Goal: Task Accomplishment & Management: Manage account settings

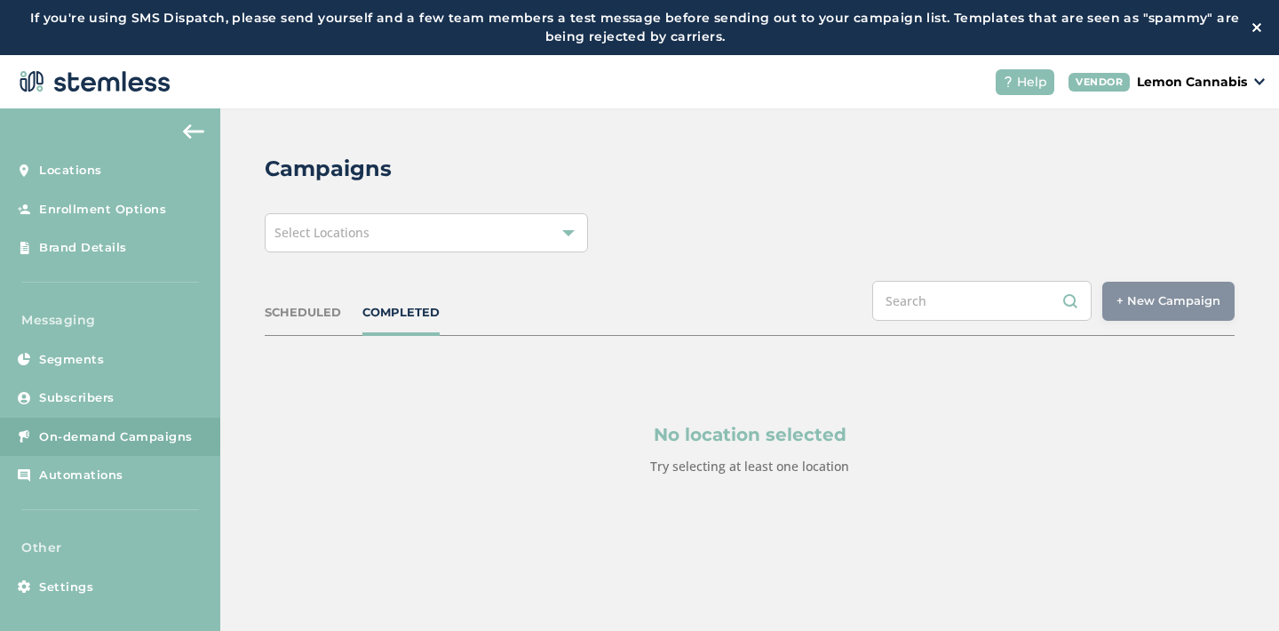
click at [364, 234] on span "Select Locations" at bounding box center [321, 232] width 95 height 17
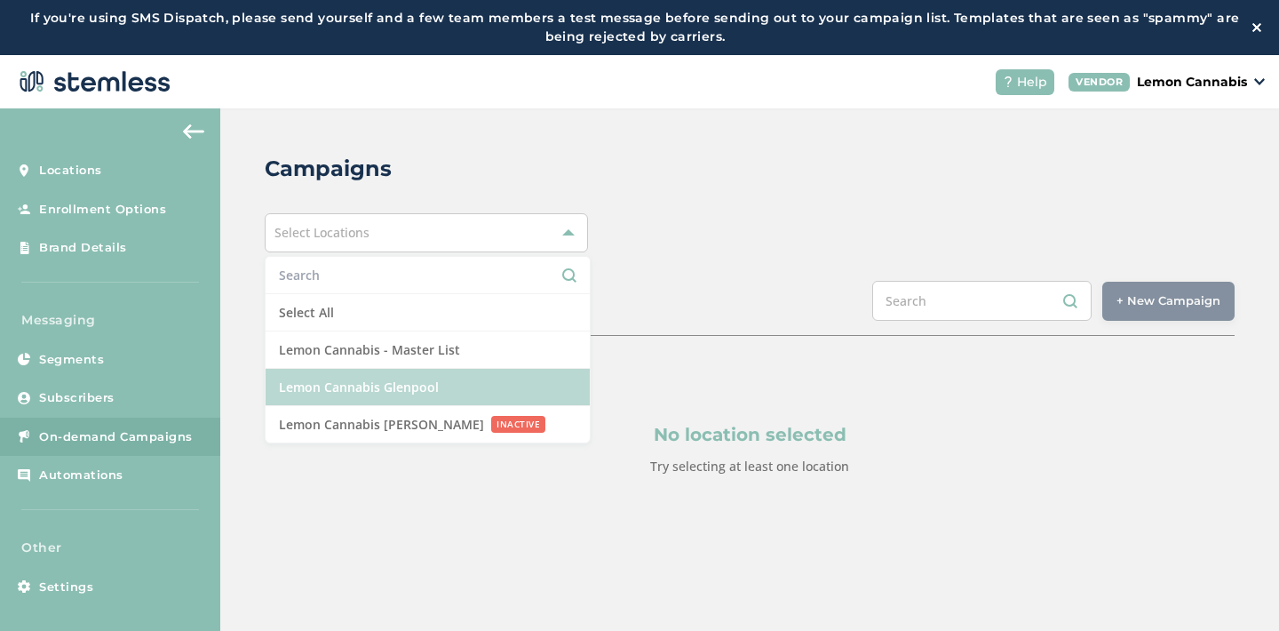
click at [370, 381] on li "Lemon Cannabis Glenpool" at bounding box center [428, 387] width 324 height 37
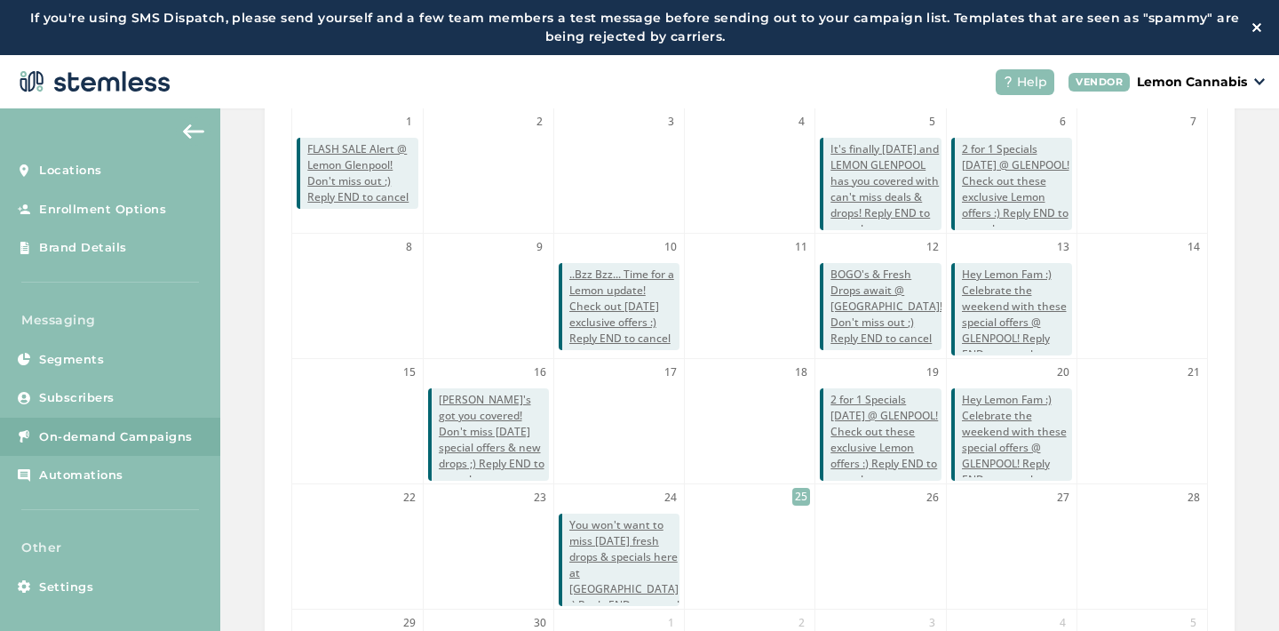
scroll to position [457, 0]
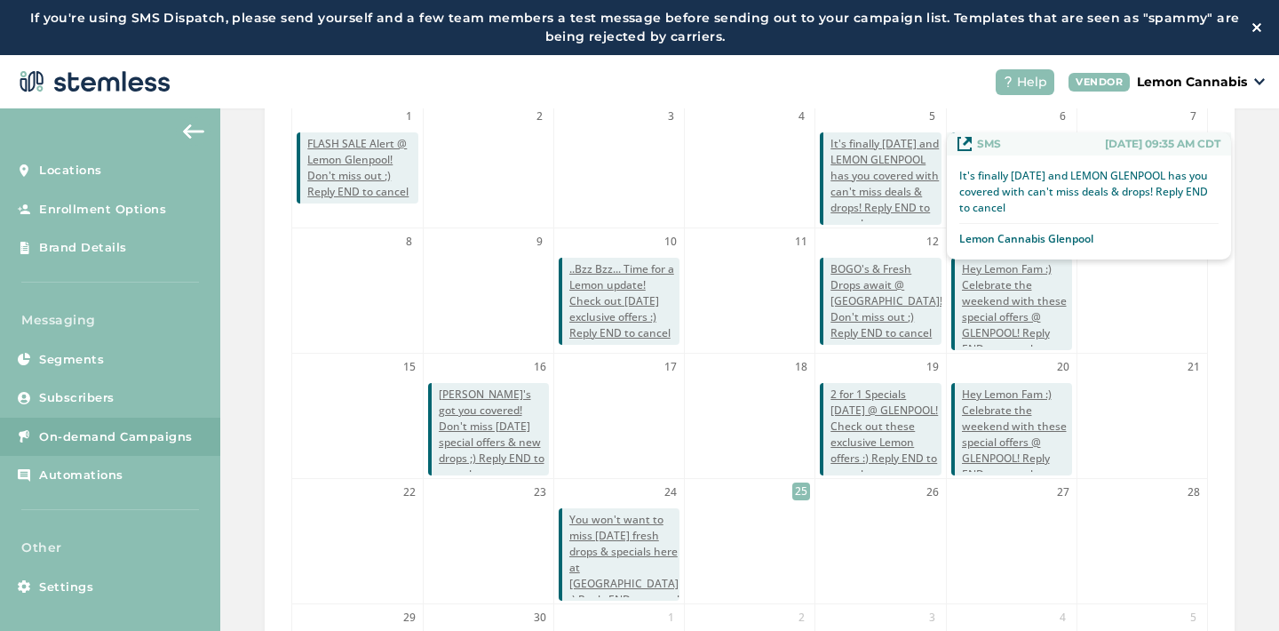
click at [870, 175] on span "It's finally [DATE] and LEMON GLENPOOL has you covered with can't miss deals & …" at bounding box center [886, 184] width 110 height 96
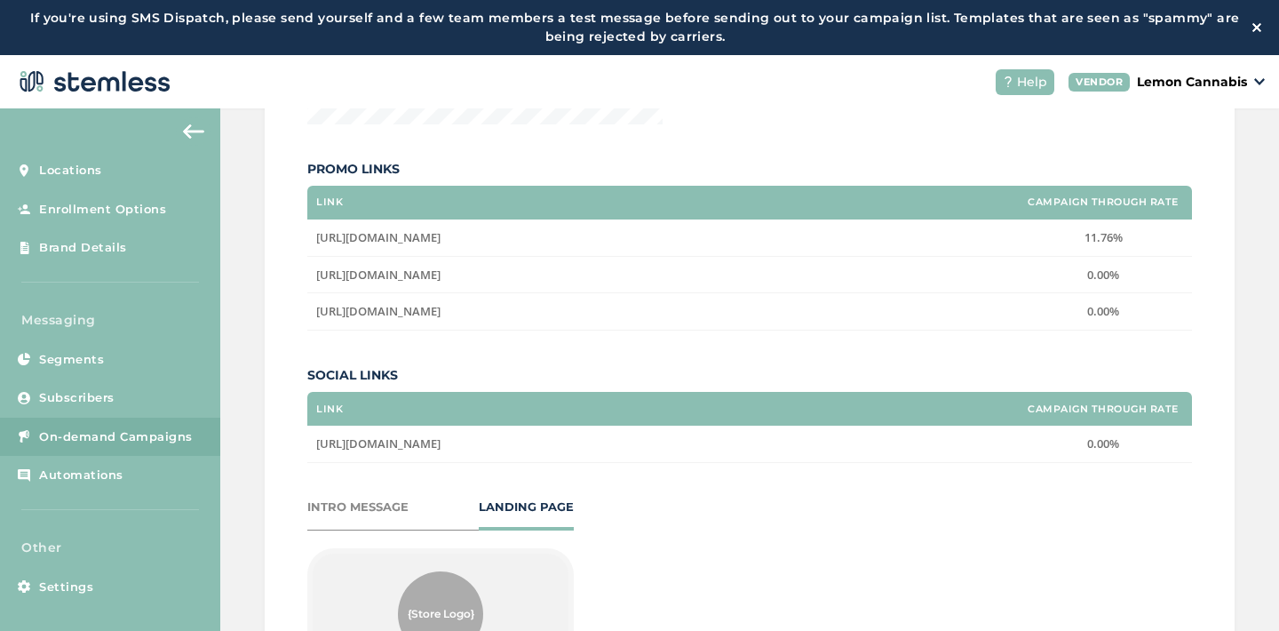
scroll to position [1718, 0]
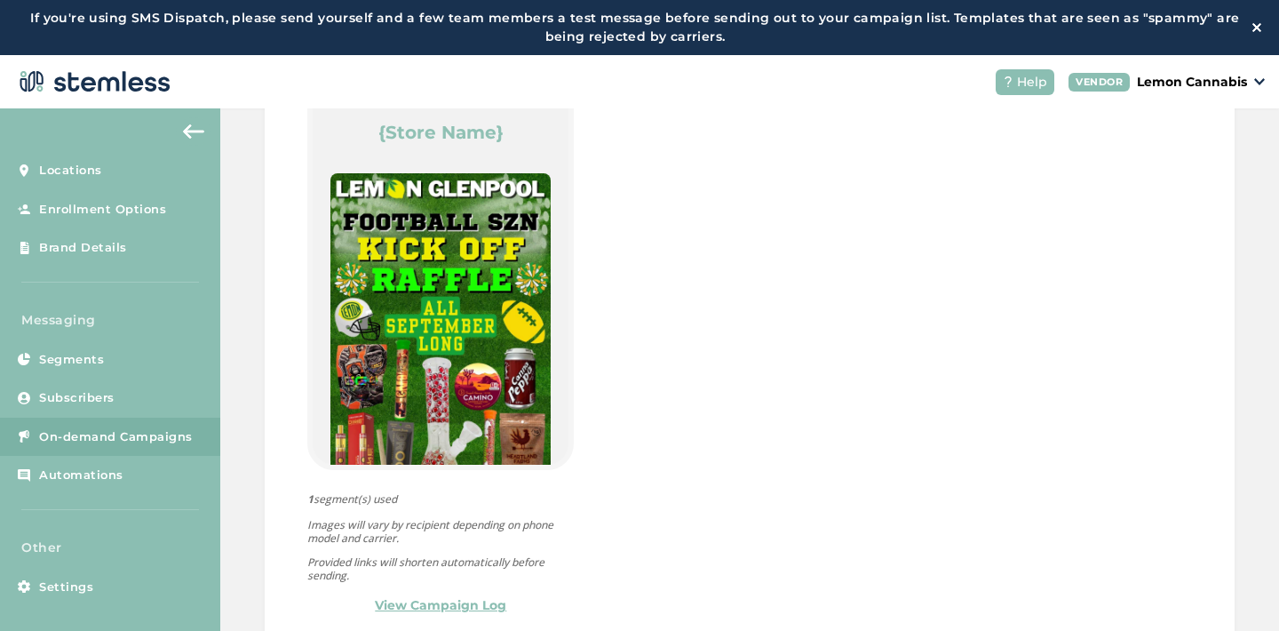
click at [465, 604] on link "View Campaign Log" at bounding box center [440, 605] width 131 height 19
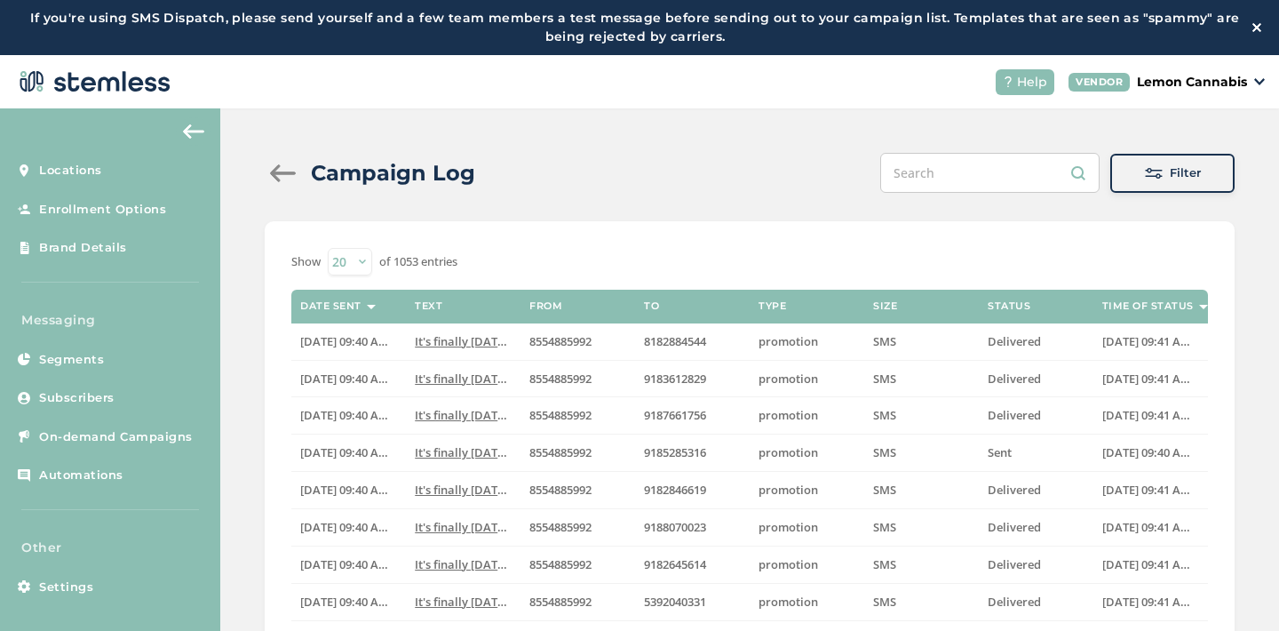
click at [288, 171] on div at bounding box center [283, 173] width 36 height 18
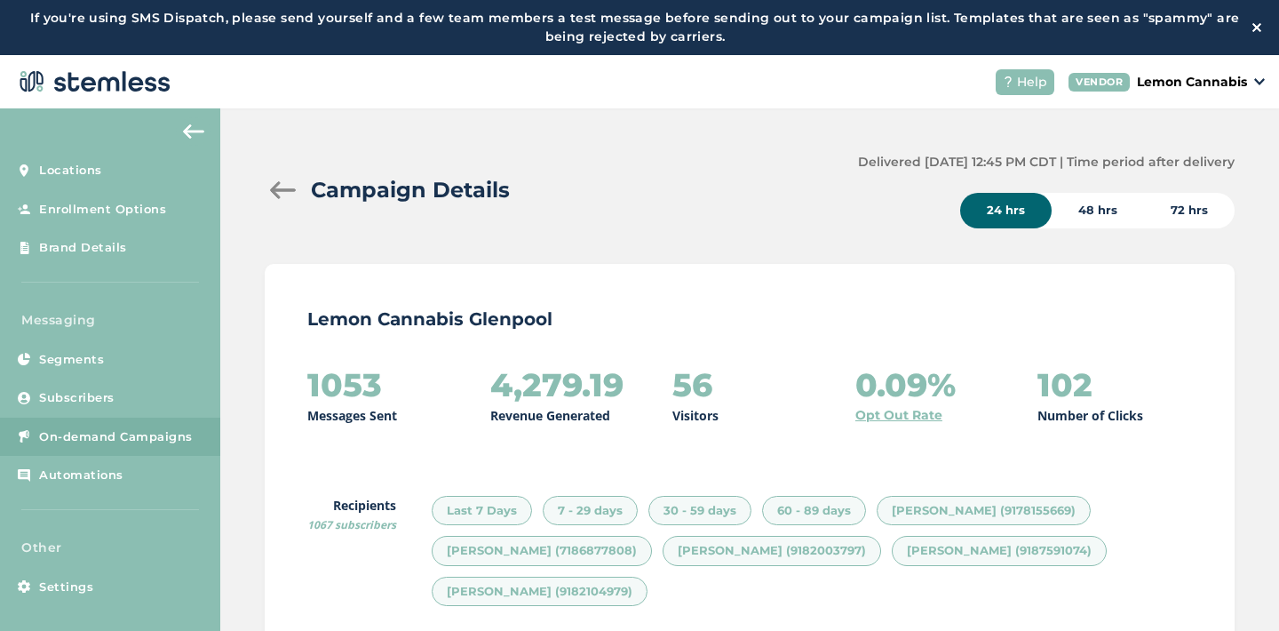
scroll to position [2096, 970]
click at [281, 186] on div at bounding box center [283, 190] width 36 height 18
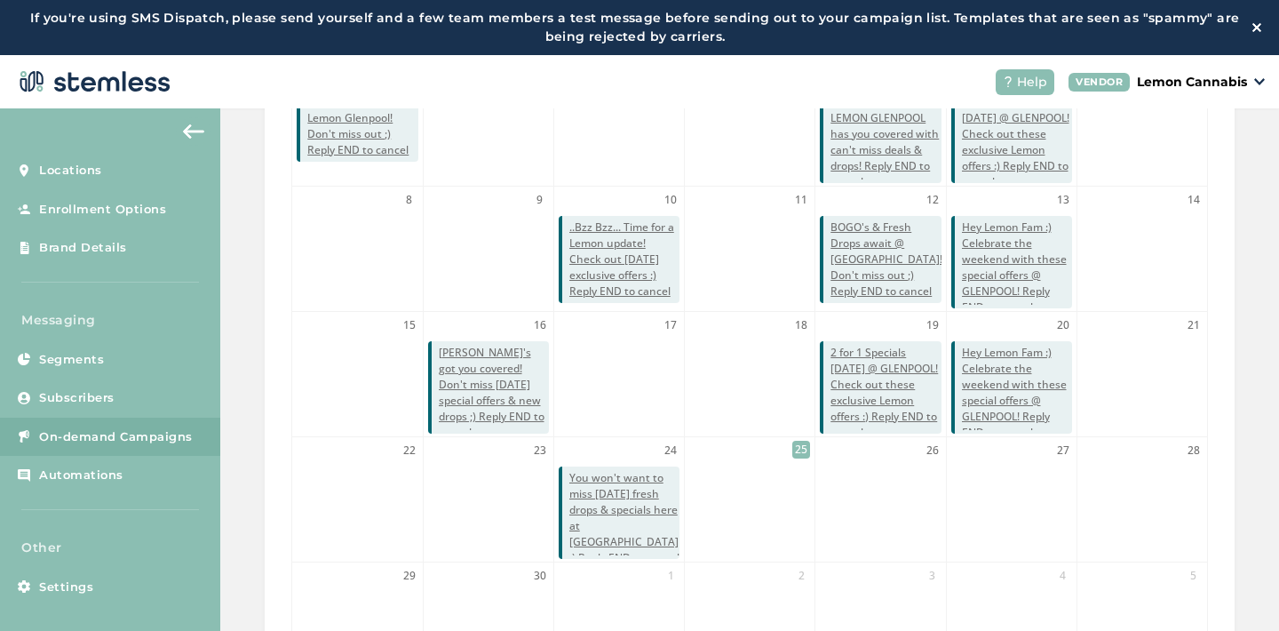
scroll to position [571, 0]
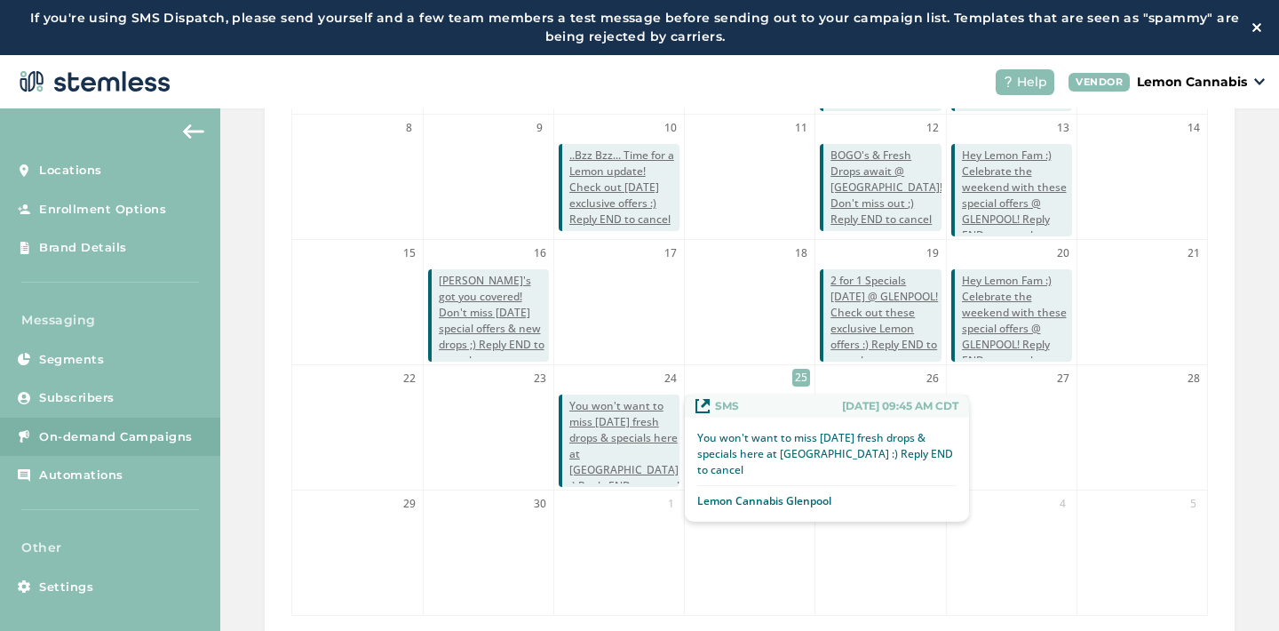
click at [621, 437] on span "You won't want to miss [DATE] fresh drops & specials here at [GEOGRAPHIC_DATA] …" at bounding box center [624, 446] width 110 height 96
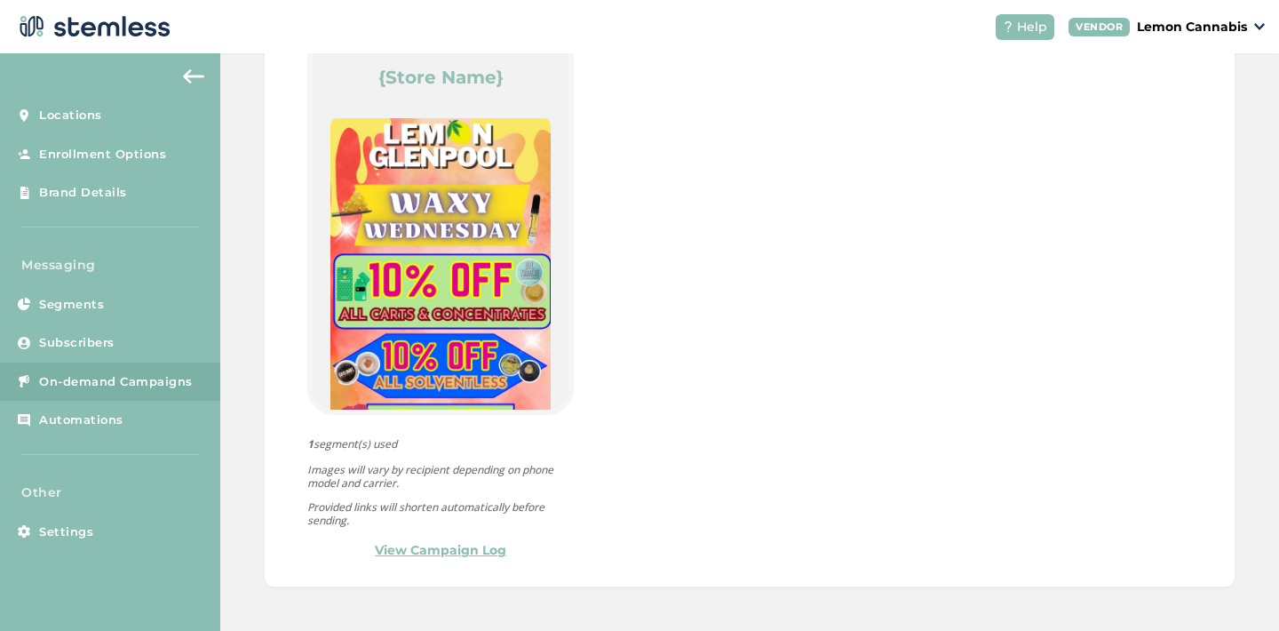
scroll to position [35, 0]
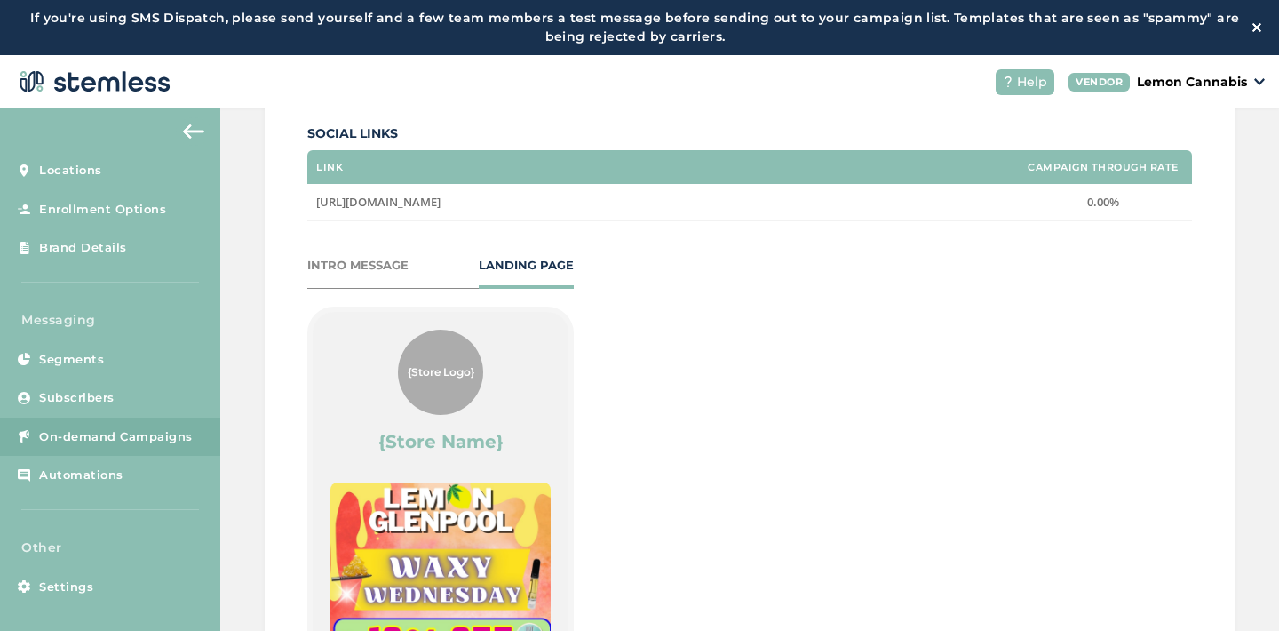
click at [354, 270] on div "INTRO MESSAGE" at bounding box center [357, 266] width 101 height 18
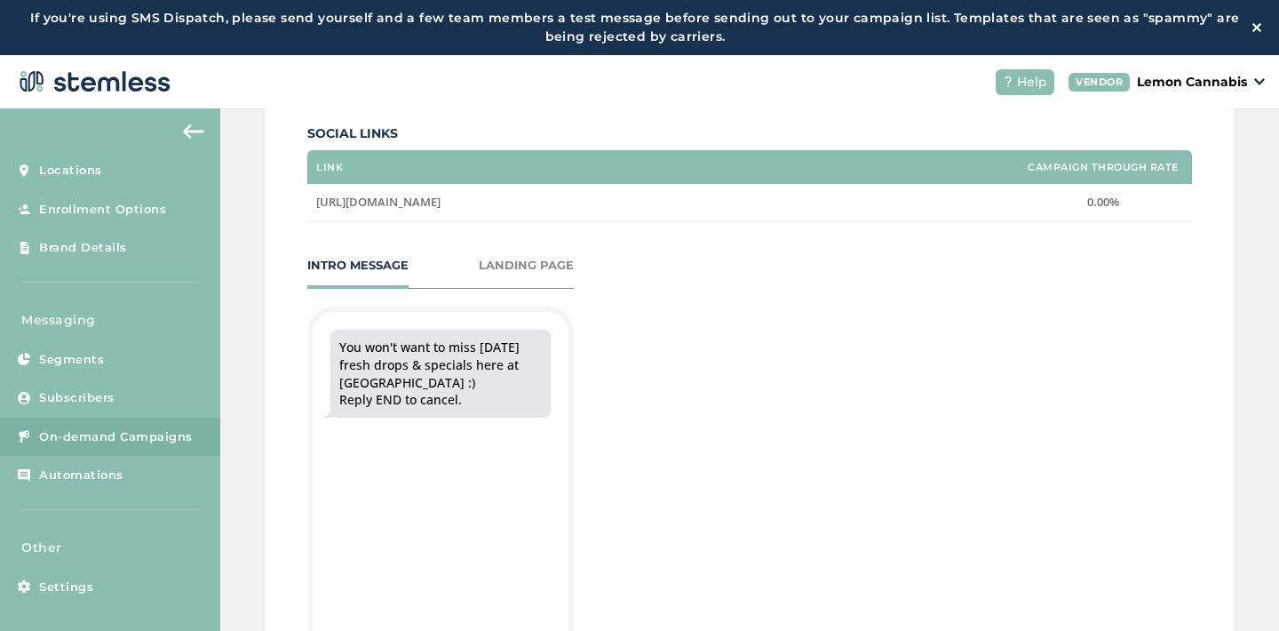
click at [524, 262] on div "LANDING PAGE" at bounding box center [526, 266] width 95 height 18
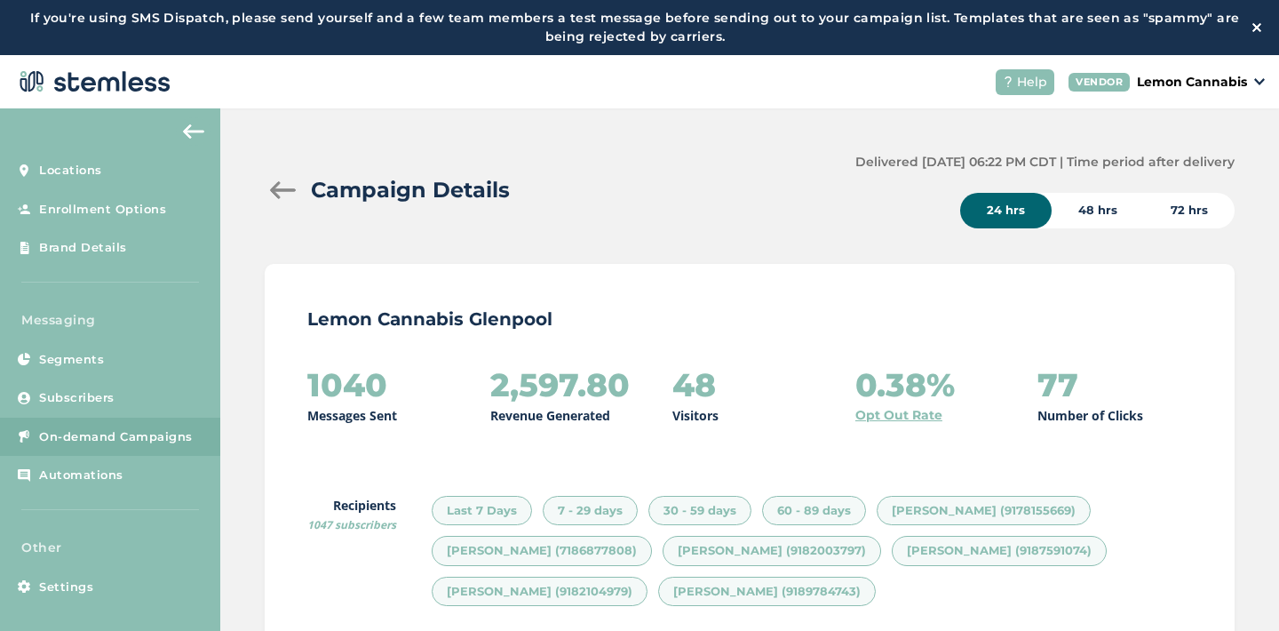
click at [286, 188] on div at bounding box center [283, 190] width 36 height 18
